Goal: Task Accomplishment & Management: Complete application form

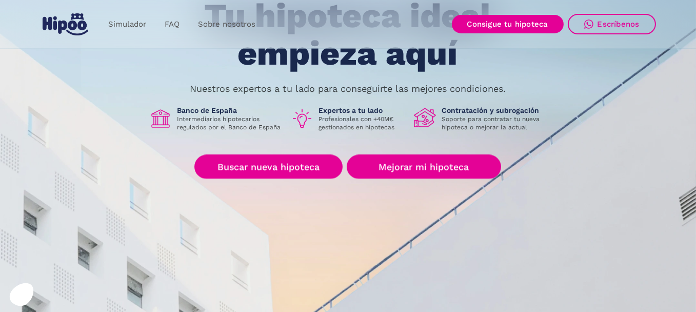
scroll to position [103, 0]
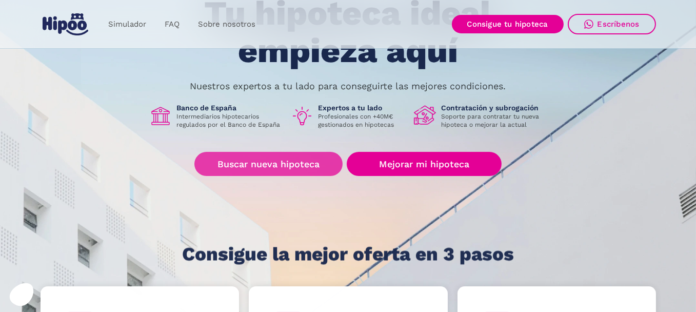
click at [273, 166] on link "Buscar nueva hipoteca" at bounding box center [268, 164] width 148 height 24
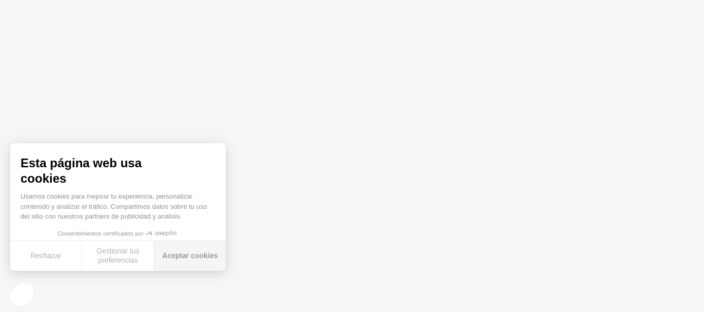
click at [185, 249] on button "Aceptar cookies" at bounding box center [190, 256] width 72 height 30
